Goal: Find specific page/section: Find specific page/section

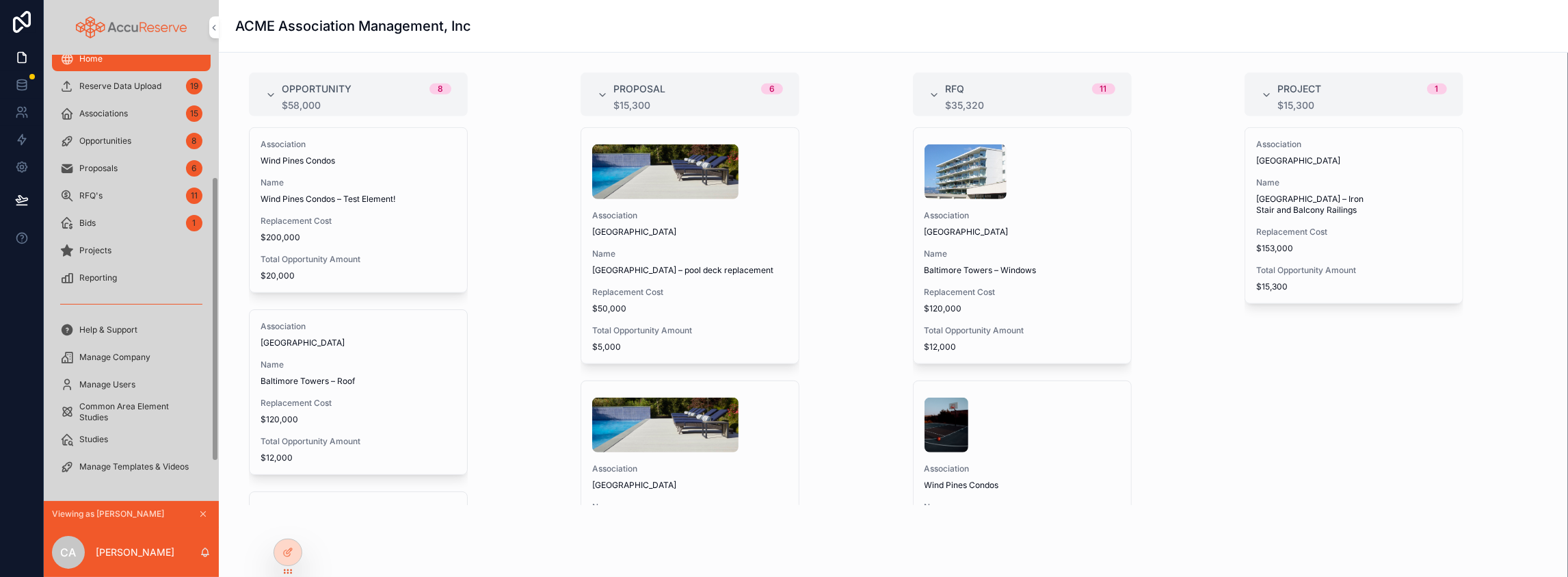
scroll to position [192, 0]
click at [108, 434] on span "Studies" at bounding box center [94, 439] width 29 height 11
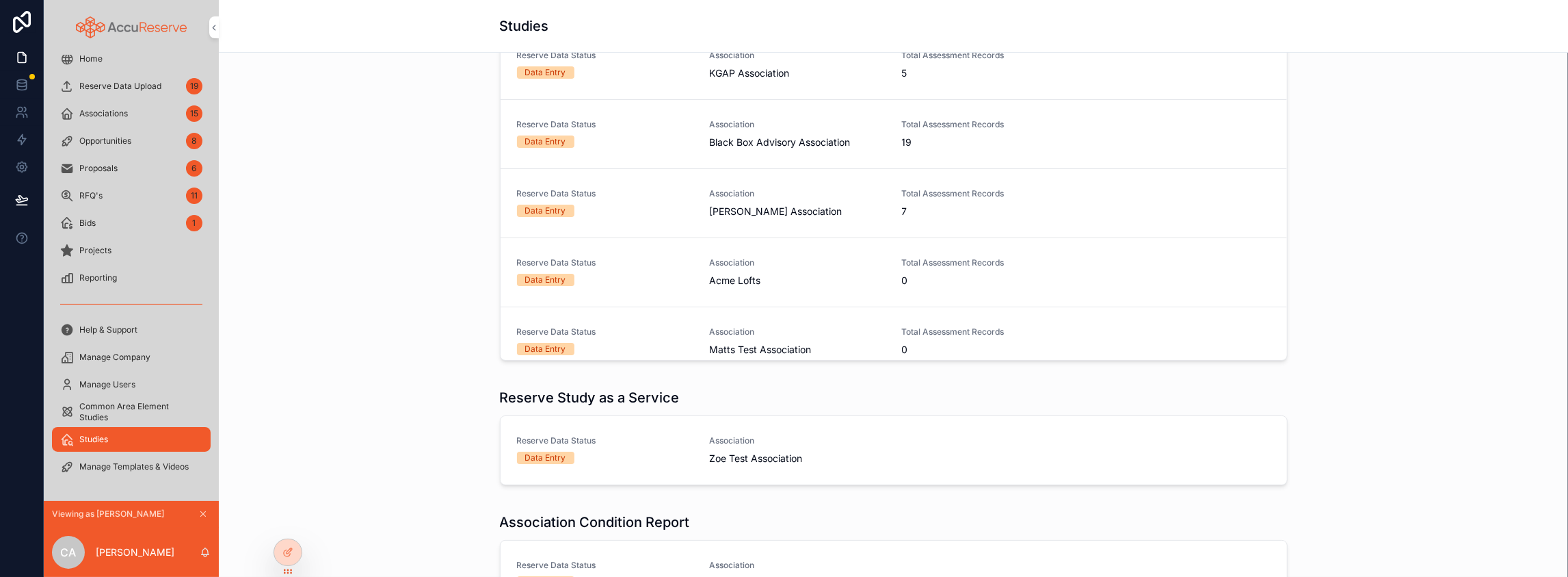
scroll to position [182, 0]
click at [167, 401] on span "Common Area Element Studies" at bounding box center [138, 411] width 117 height 22
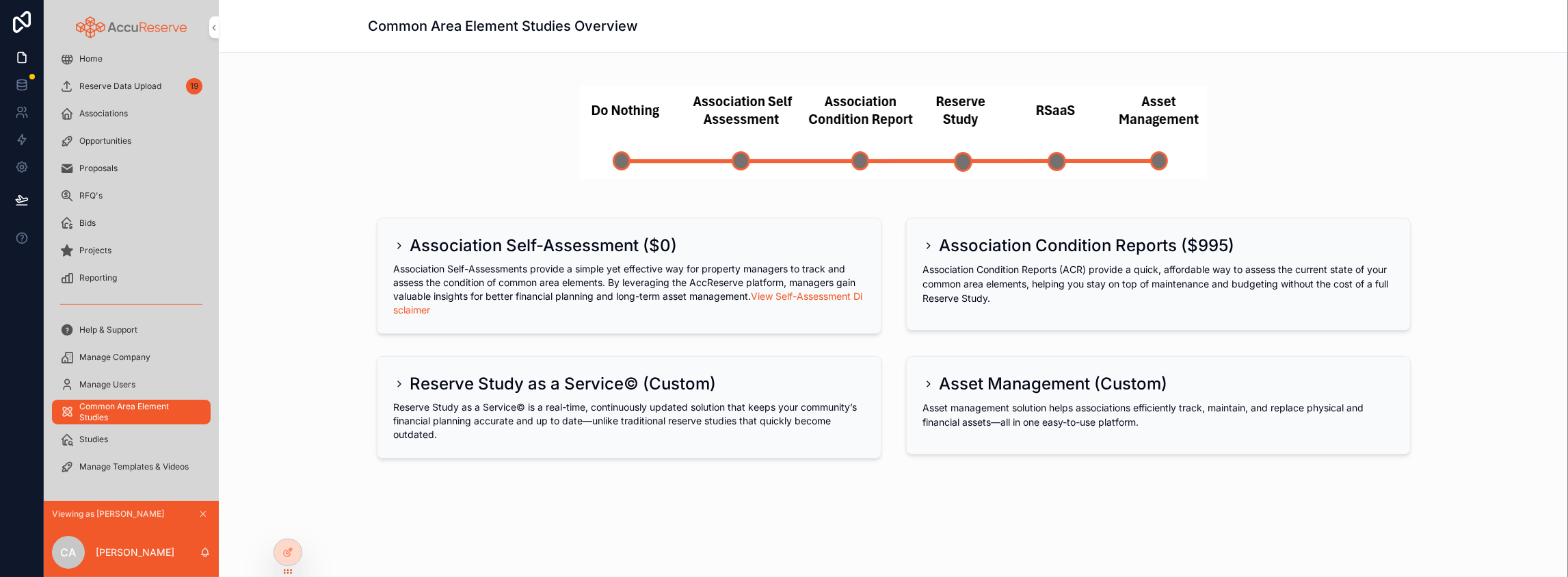
click at [394, 251] on icon "scrollable content" at bounding box center [399, 246] width 11 height 11
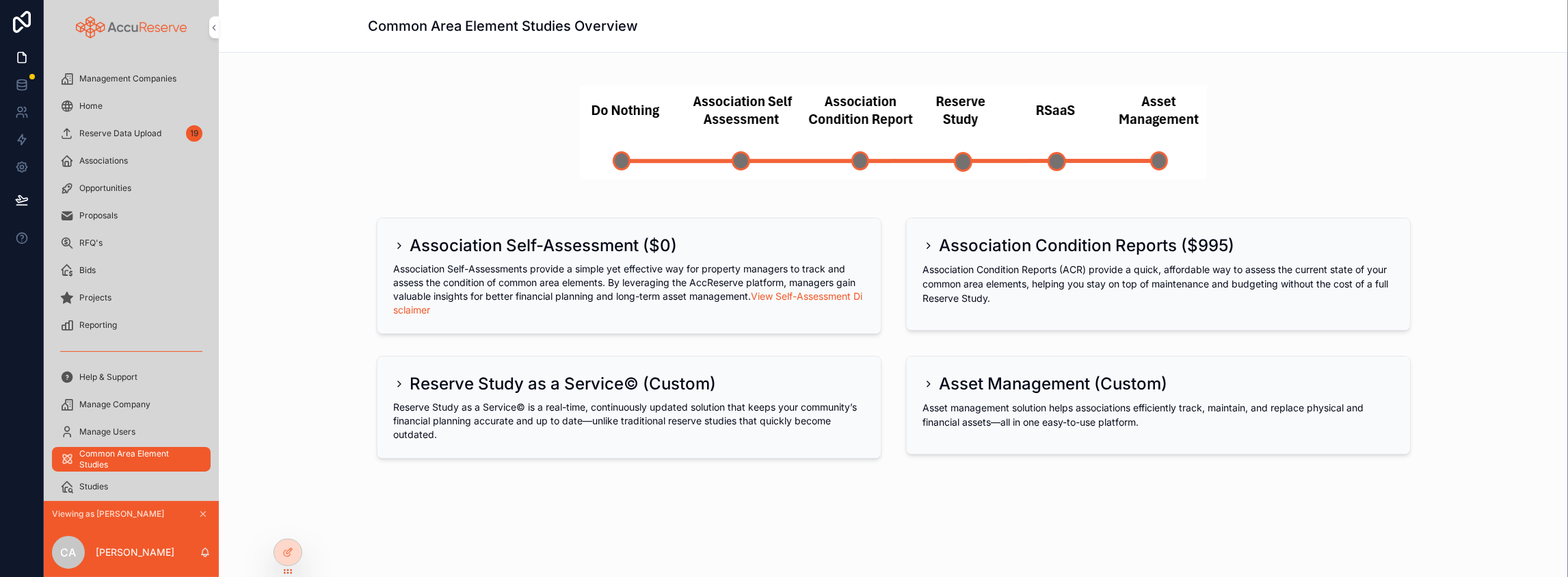
click at [120, 117] on div "Home" at bounding box center [131, 105] width 142 height 22
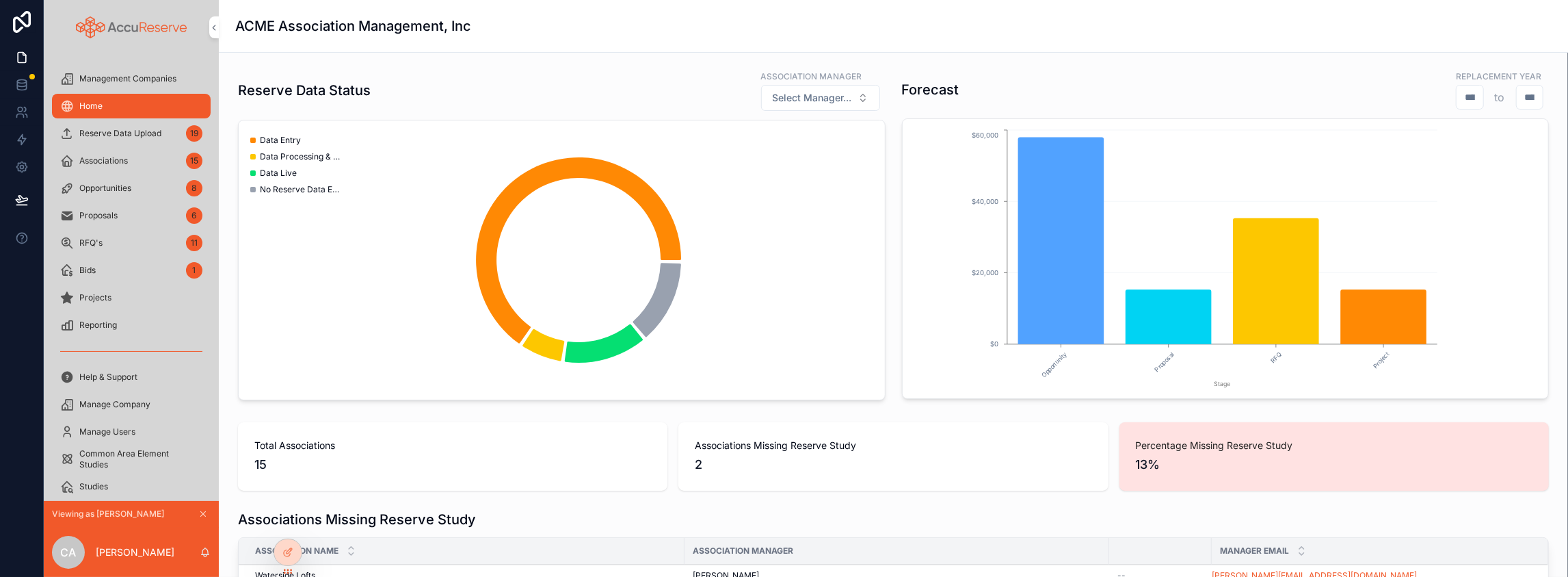
click at [117, 330] on span "Reporting" at bounding box center [98, 325] width 38 height 11
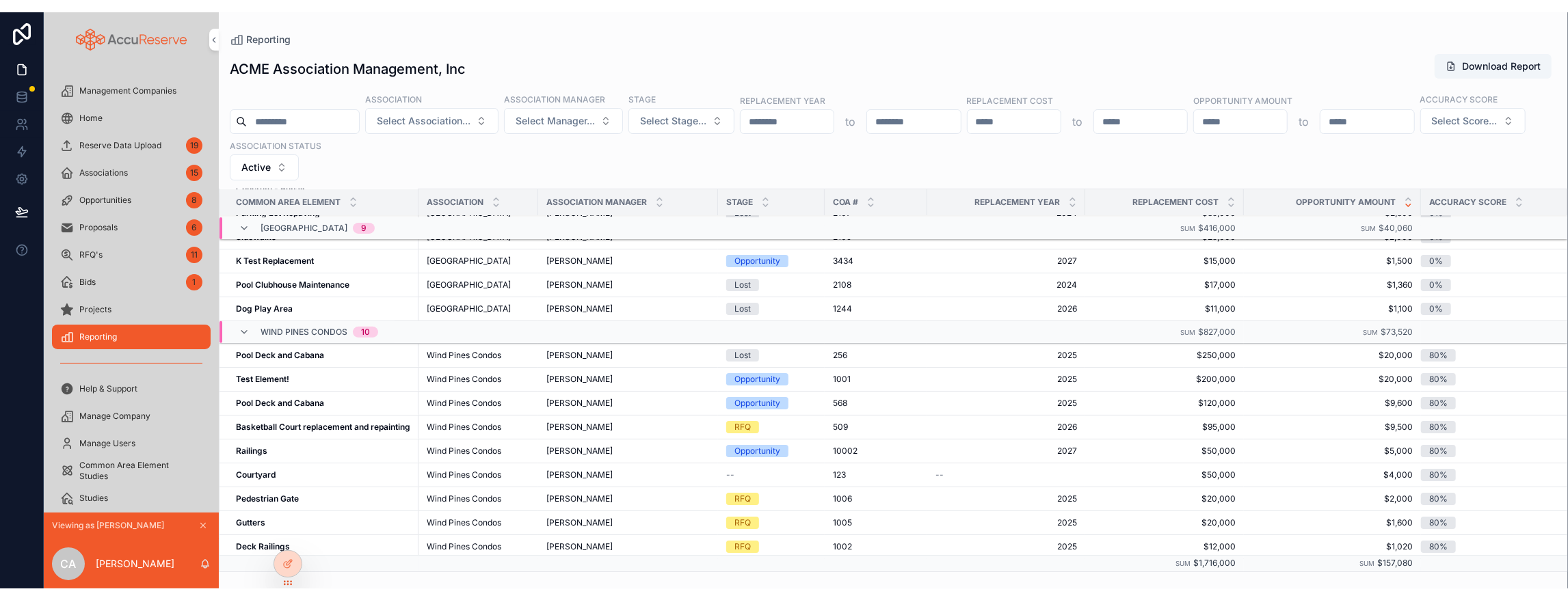
scroll to position [519, 0]
